Goal: Information Seeking & Learning: Learn about a topic

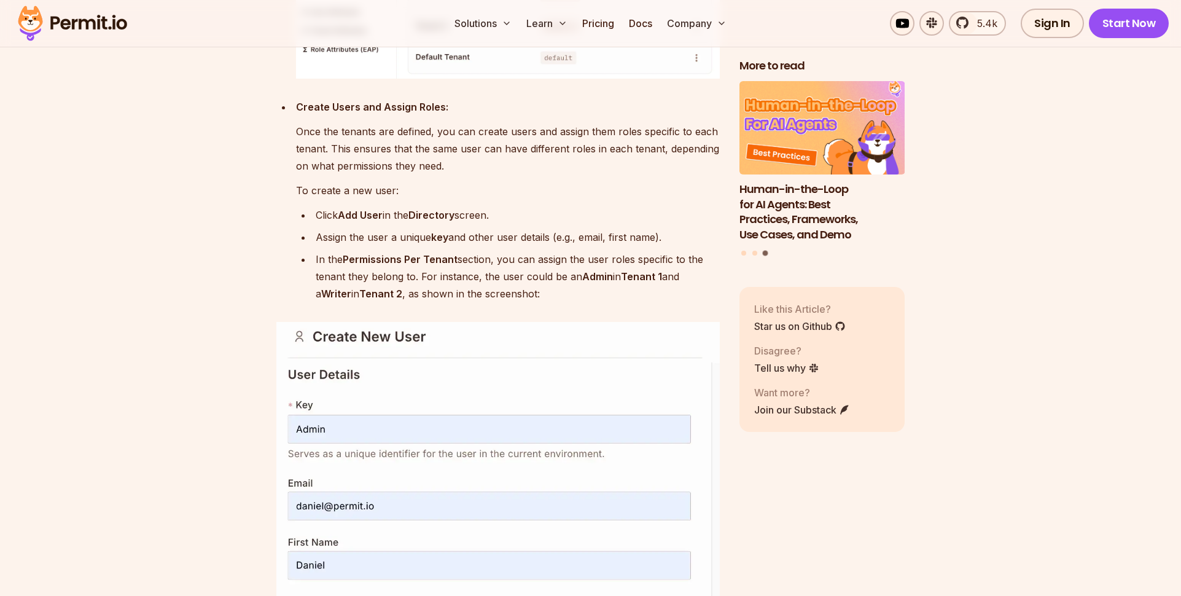
scroll to position [7708, 0]
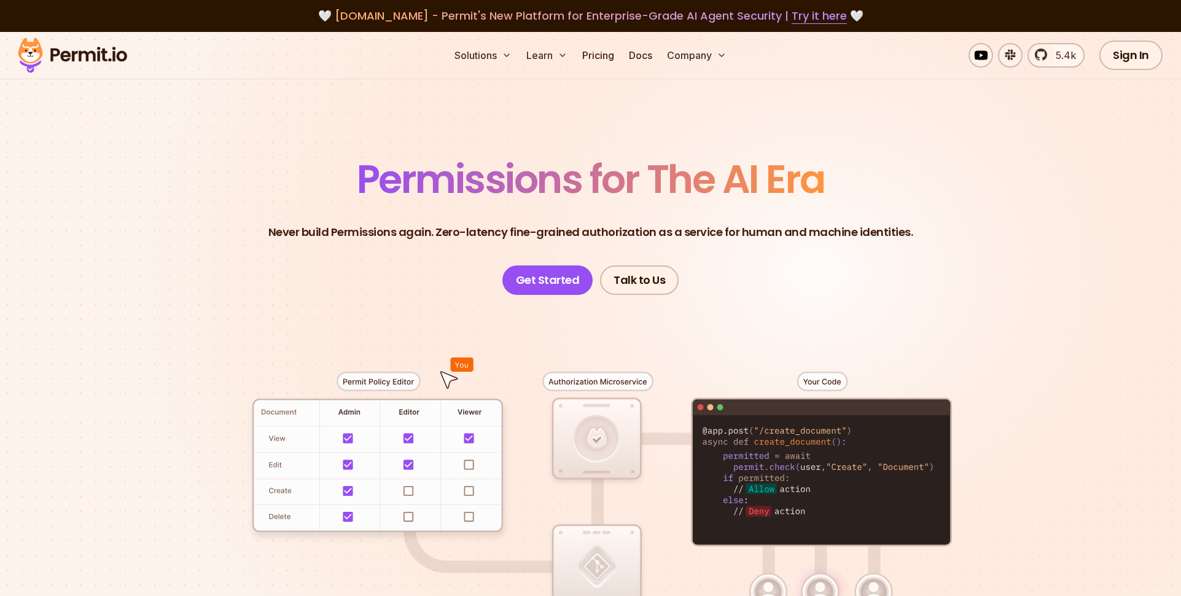
click at [1012, 238] on header "Permissions for The AI Era Never build Permissions again. Zero-latency fine-gra…" at bounding box center [591, 227] width 860 height 135
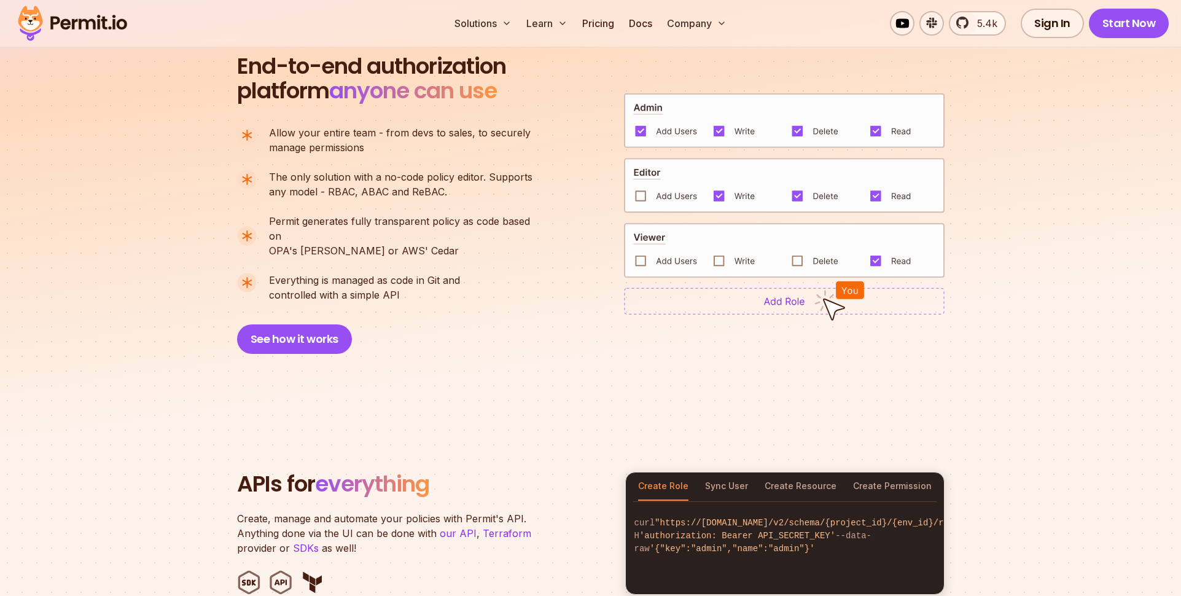
scroll to position [689, 0]
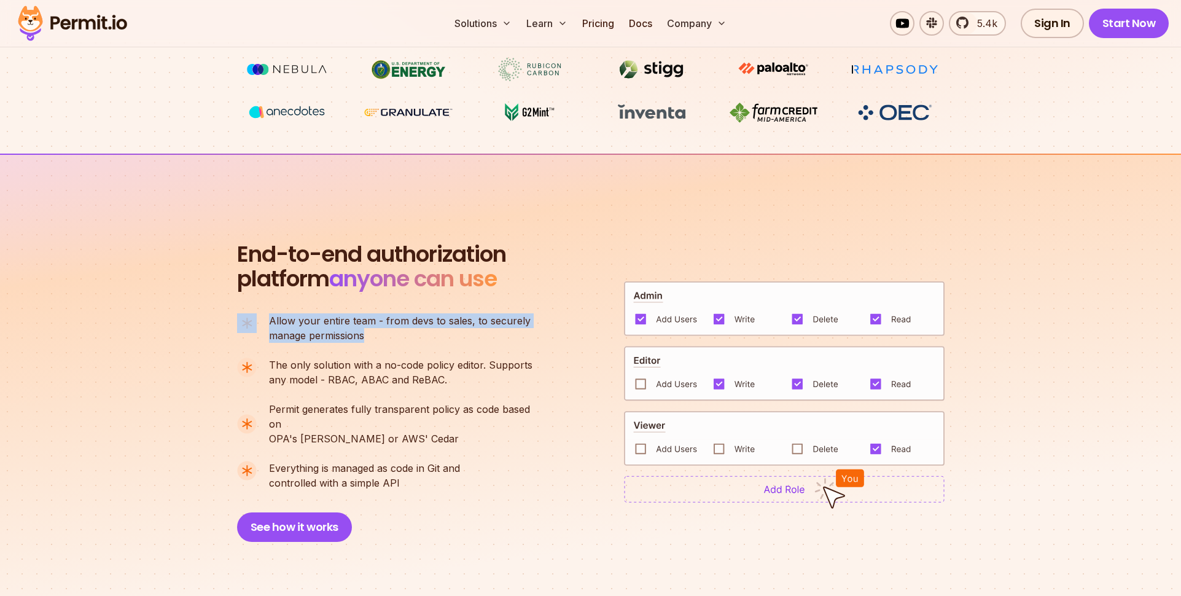
drag, startPoint x: 365, startPoint y: 339, endPoint x: 246, endPoint y: 320, distance: 120.0
click at [246, 320] on li "Allow your entire team - from devs to sales, to securely manage permissions" at bounding box center [390, 327] width 306 height 29
click at [574, 380] on div "End-to-end authorization platform anyone can use A no-code authorization platfo…" at bounding box center [591, 392] width 708 height 300
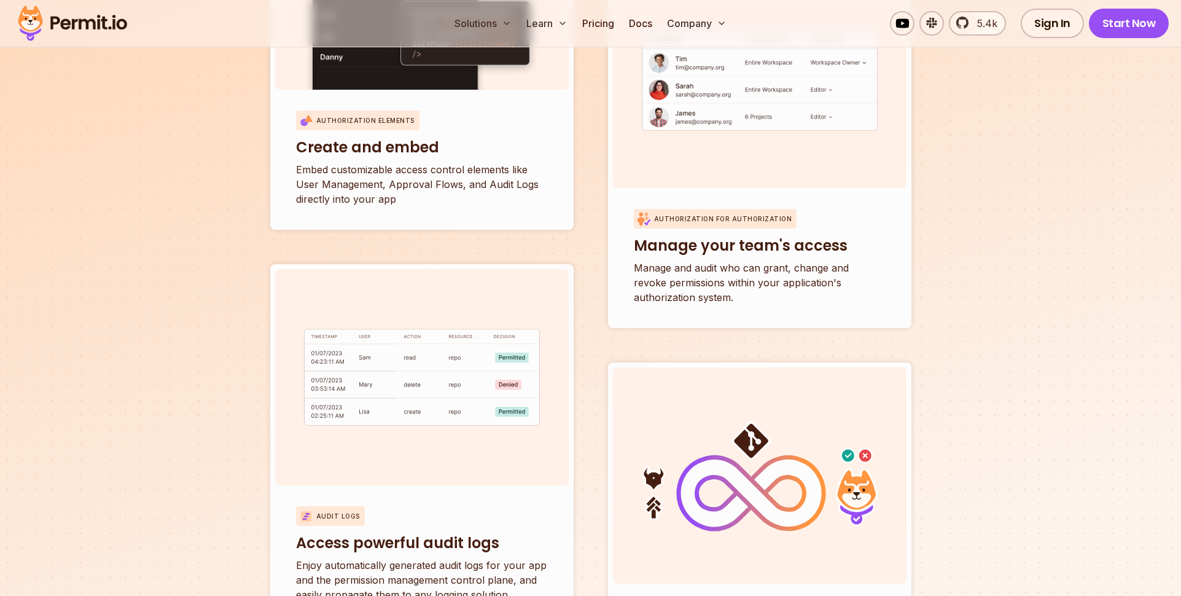
scroll to position [4637, 0]
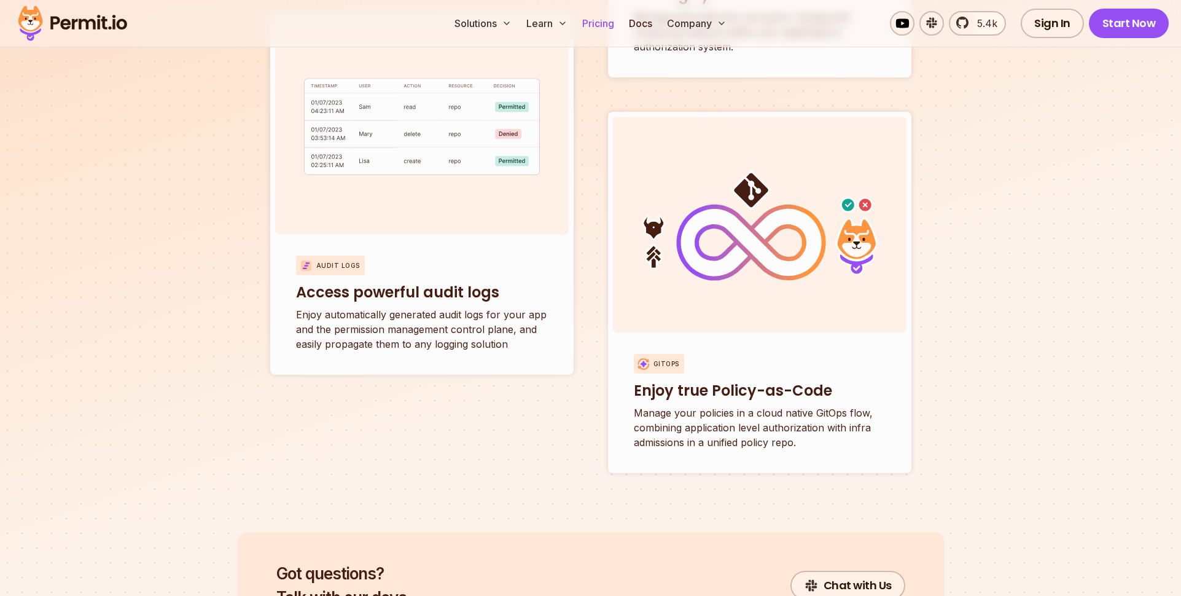
click at [589, 19] on link "Pricing" at bounding box center [598, 23] width 42 height 25
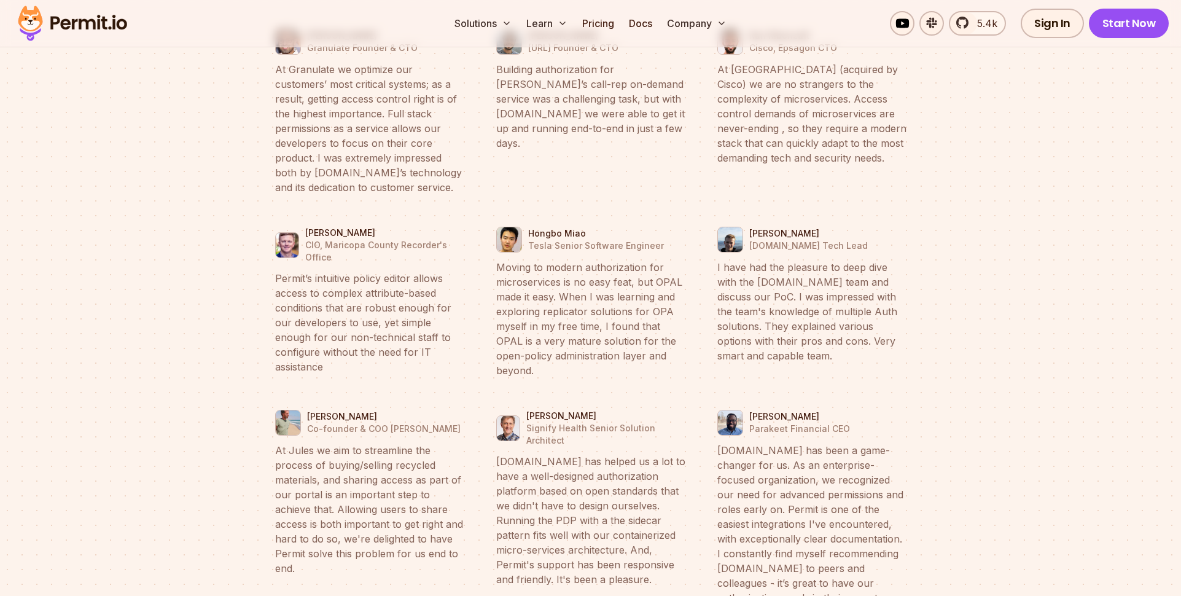
scroll to position [4762, 0]
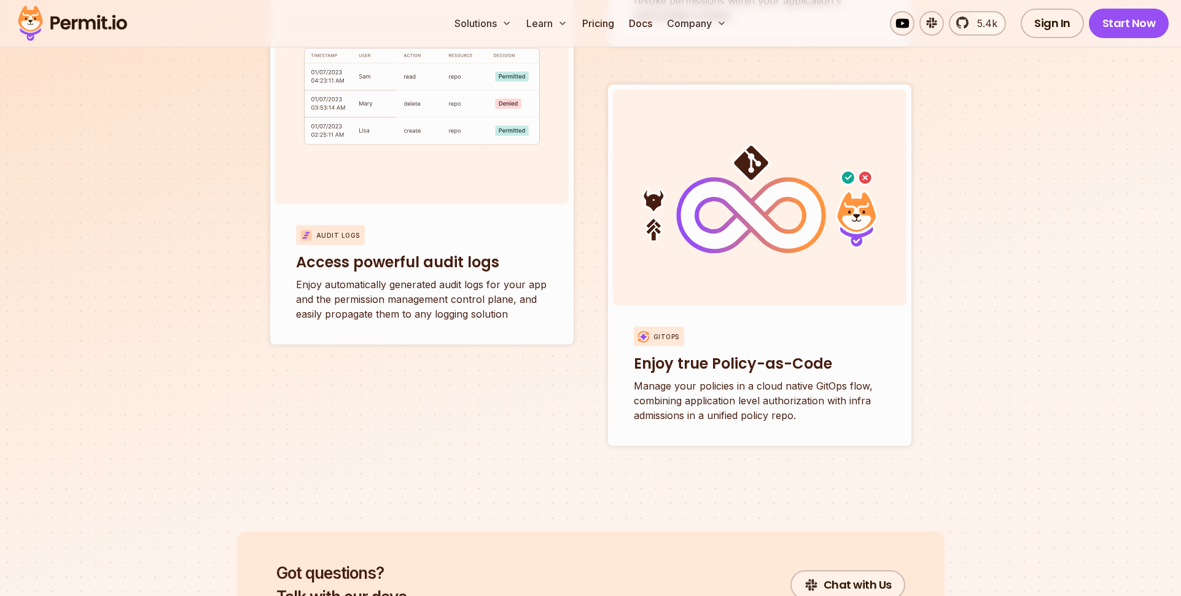
scroll to position [4637, 0]
